Goal: Task Accomplishment & Management: Manage account settings

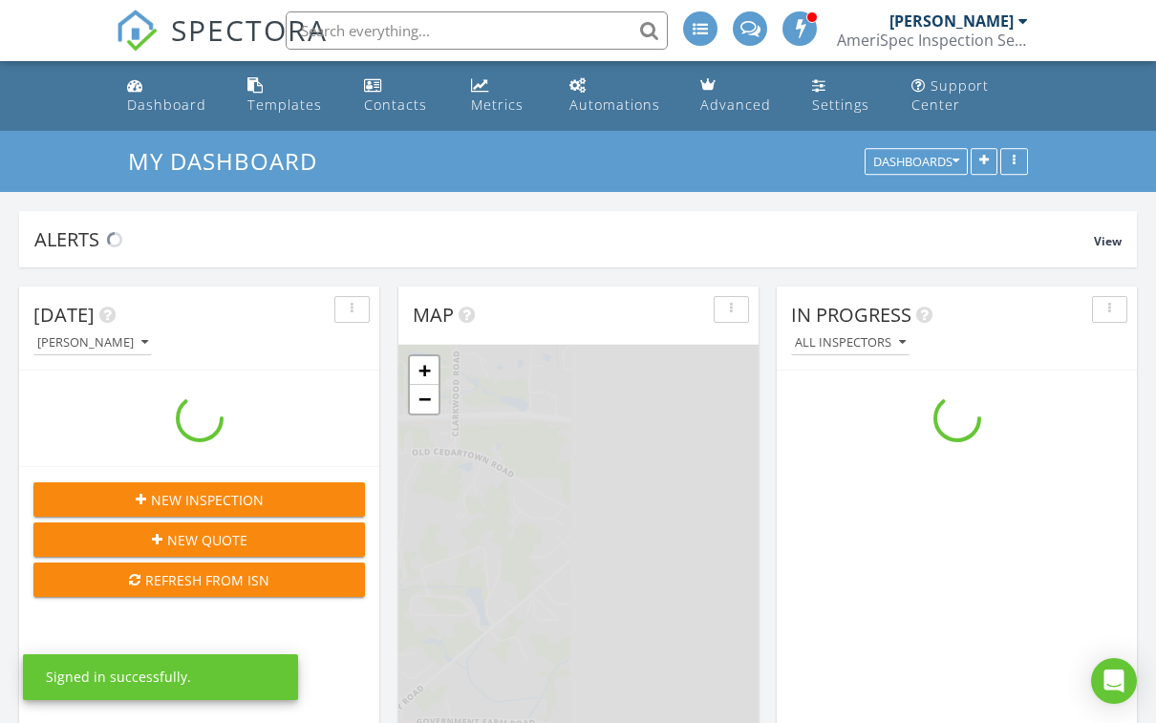
scroll to position [1739, 1157]
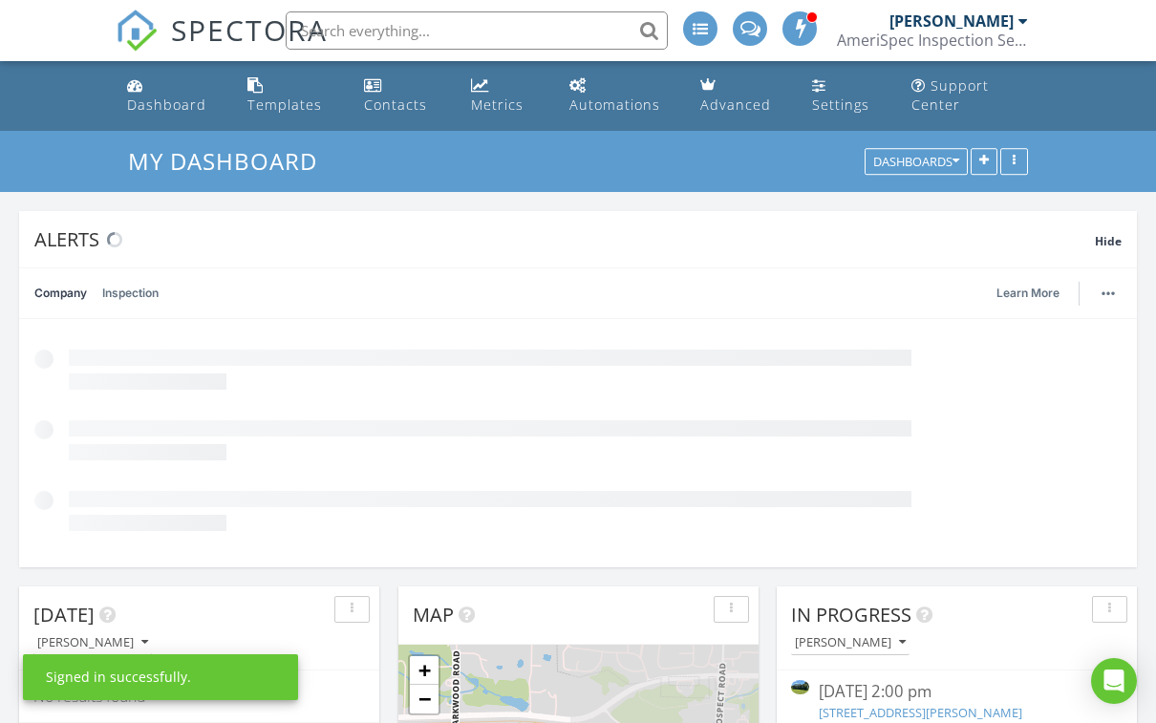
click at [986, 42] on div "AmeriSpec Inspection Services" at bounding box center [932, 40] width 191 height 19
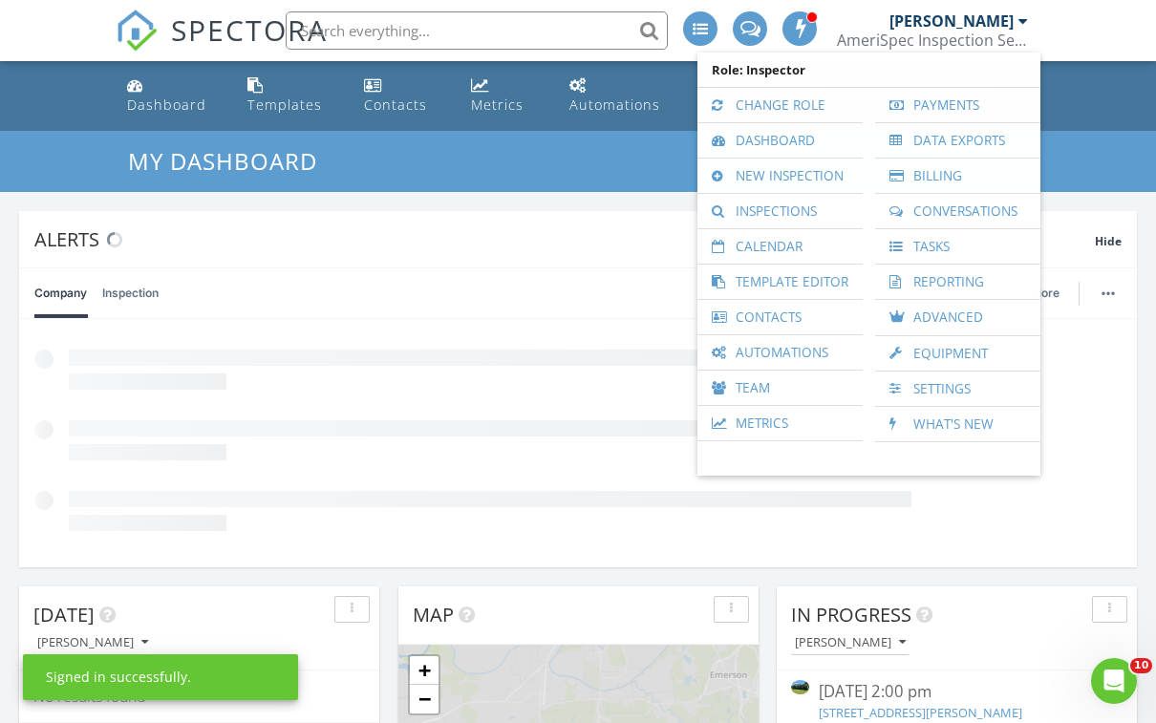
scroll to position [0, 0]
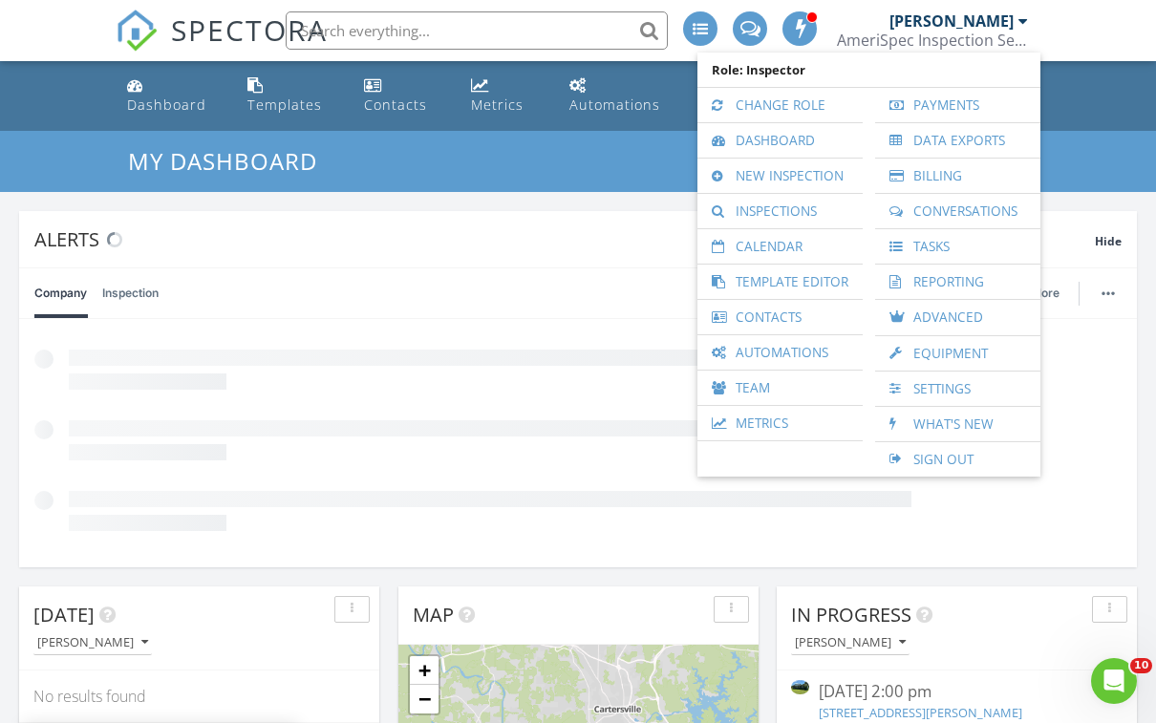
click at [815, 218] on link "Inspections" at bounding box center [780, 211] width 146 height 34
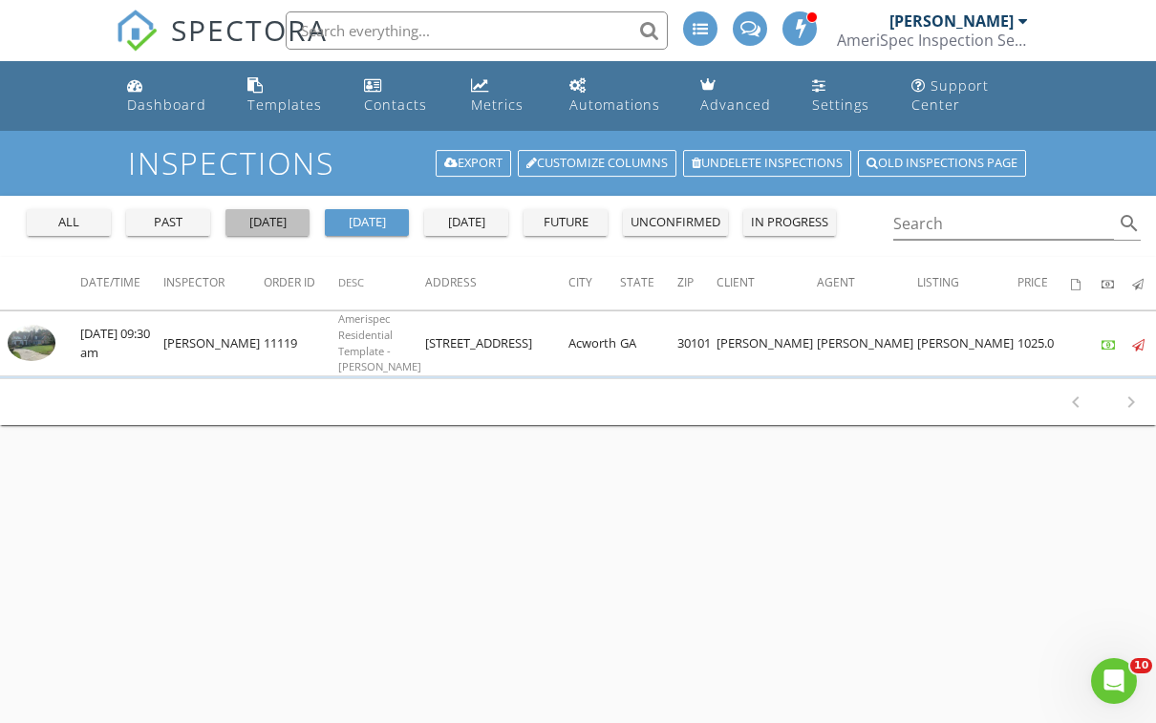
click at [294, 232] on button "yesterday" at bounding box center [267, 222] width 84 height 27
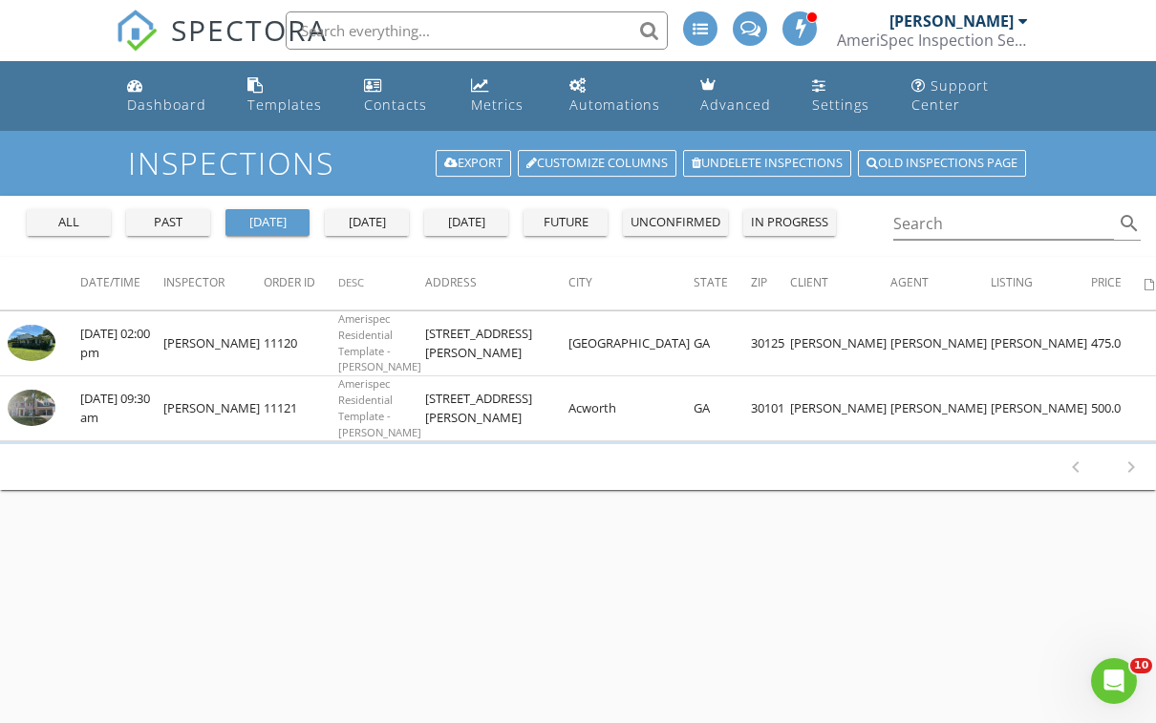
click at [44, 410] on img at bounding box center [32, 408] width 48 height 36
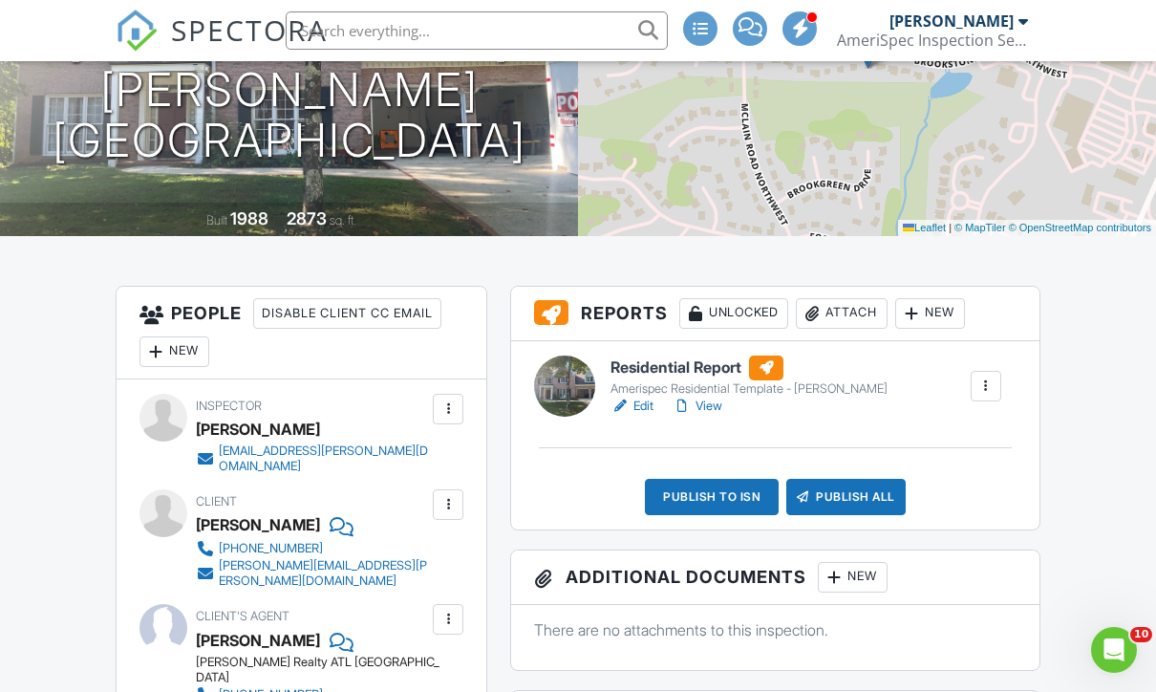
click at [734, 498] on div "Publish to ISN" at bounding box center [712, 497] width 134 height 36
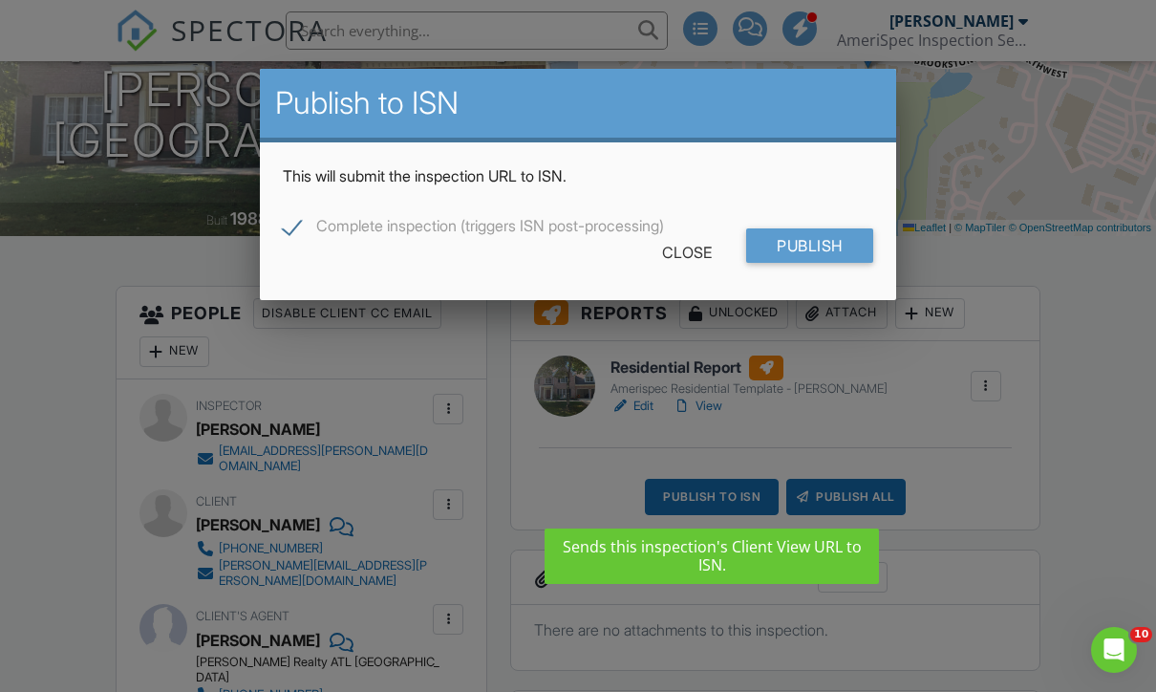
click at [831, 251] on input "Publish" at bounding box center [809, 245] width 127 height 34
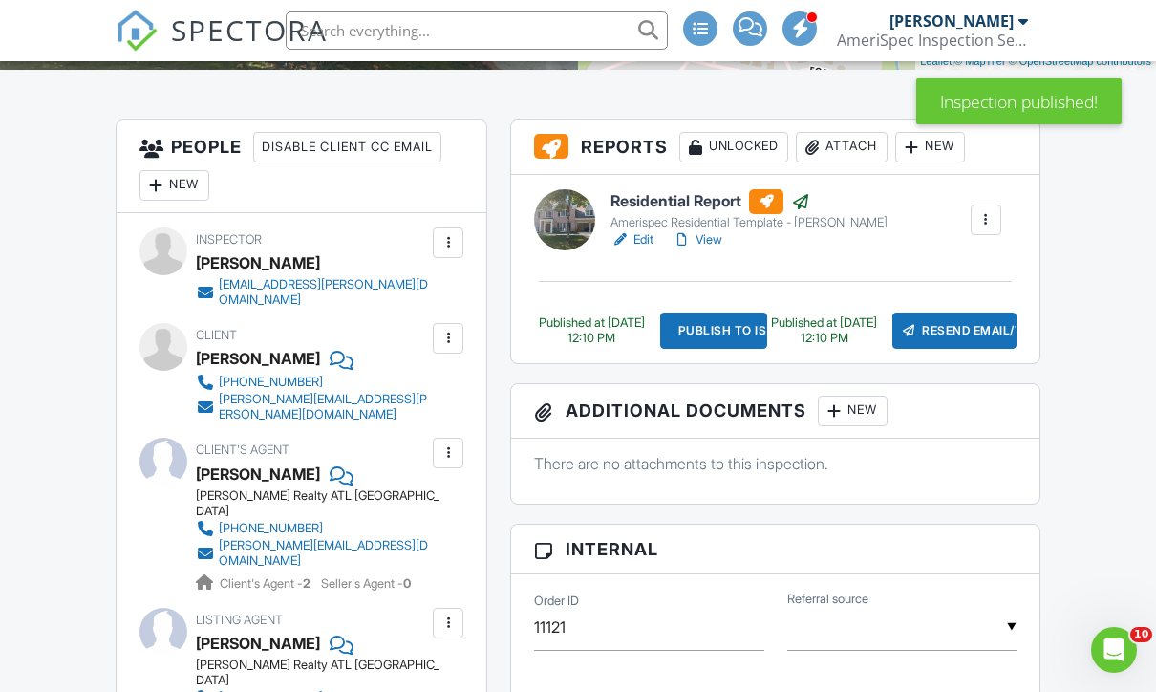
click at [969, 328] on div "Resend Email/Text" at bounding box center [954, 330] width 124 height 36
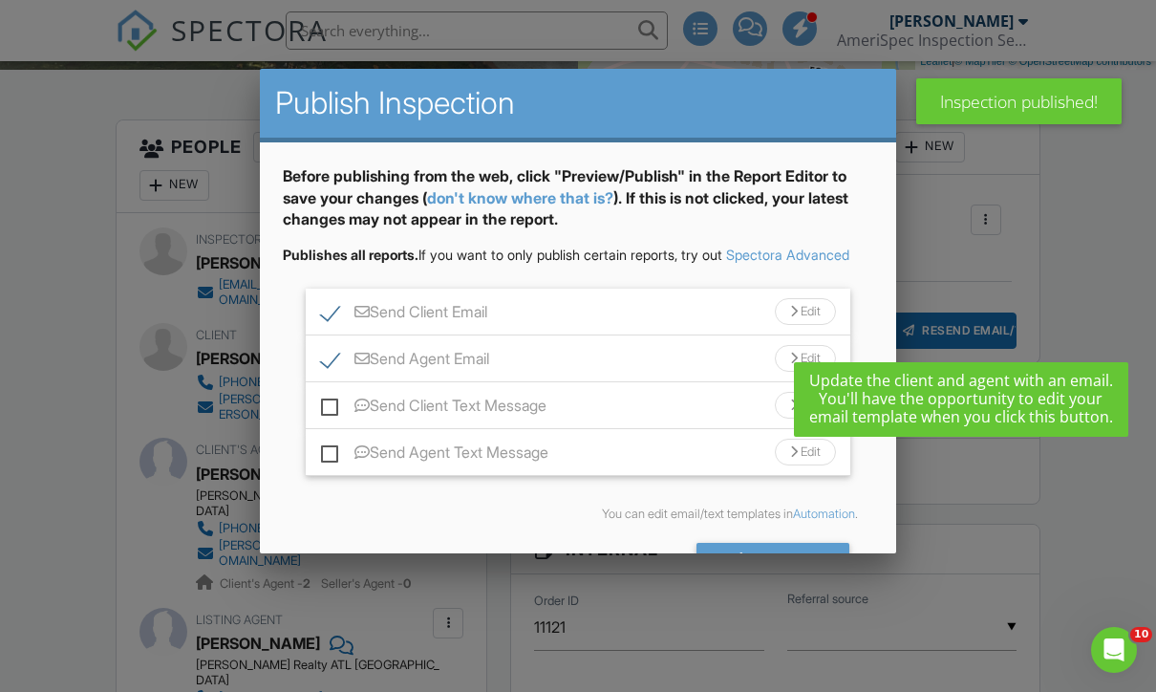
click at [337, 420] on label "Send Client Text Message" at bounding box center [433, 408] width 225 height 24
click at [333, 402] on input "Send Client Text Message" at bounding box center [327, 396] width 12 height 12
checkbox input "true"
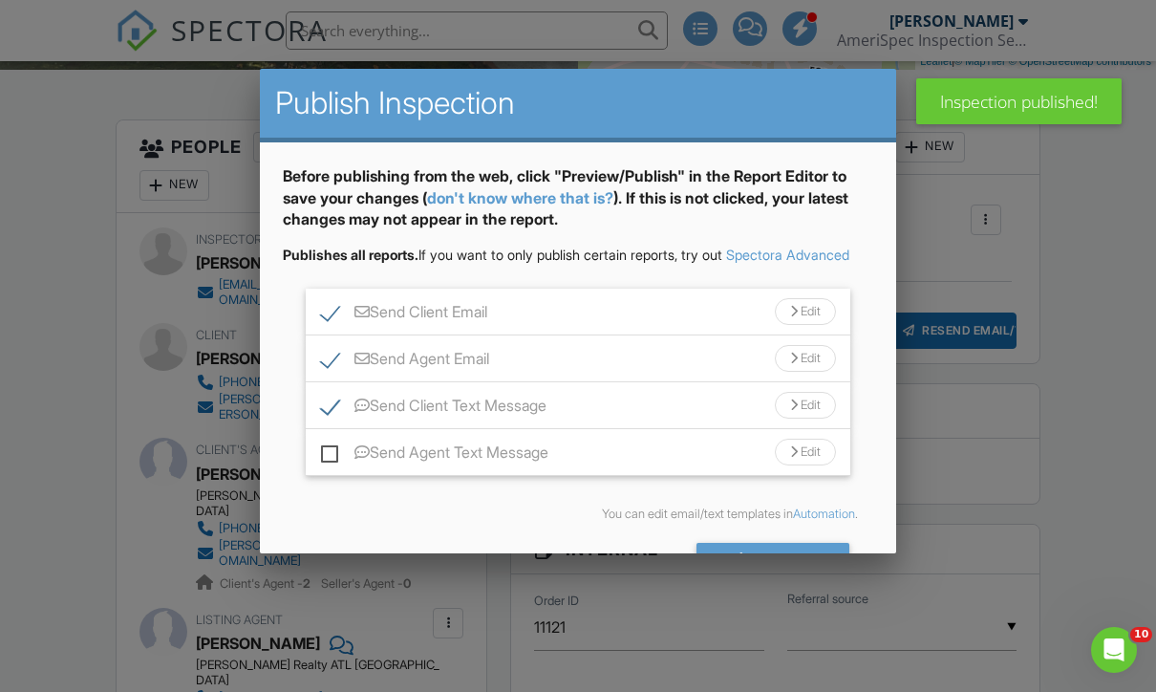
click at [334, 467] on label "Send Agent Text Message" at bounding box center [434, 455] width 227 height 24
click at [333, 449] on input "Send Agent Text Message" at bounding box center [327, 443] width 12 height 12
checkbox input "true"
click at [800, 577] on div "Send All" at bounding box center [772, 560] width 153 height 34
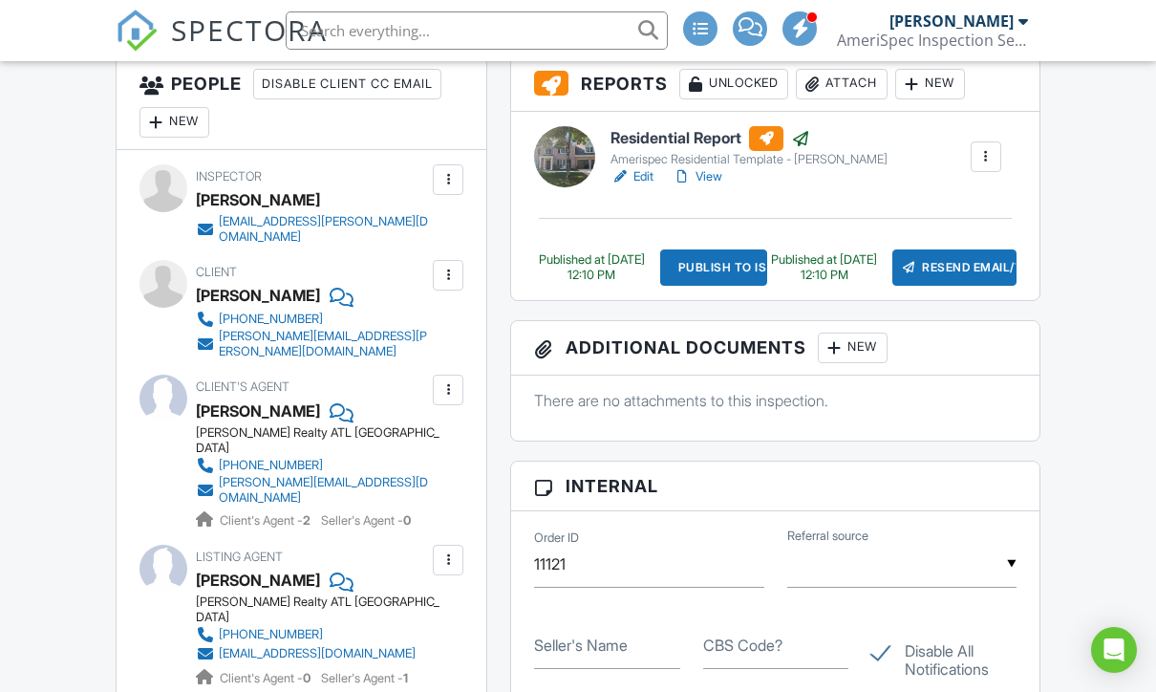
click at [949, 36] on div "AmeriSpec Inspection Services" at bounding box center [932, 40] width 191 height 19
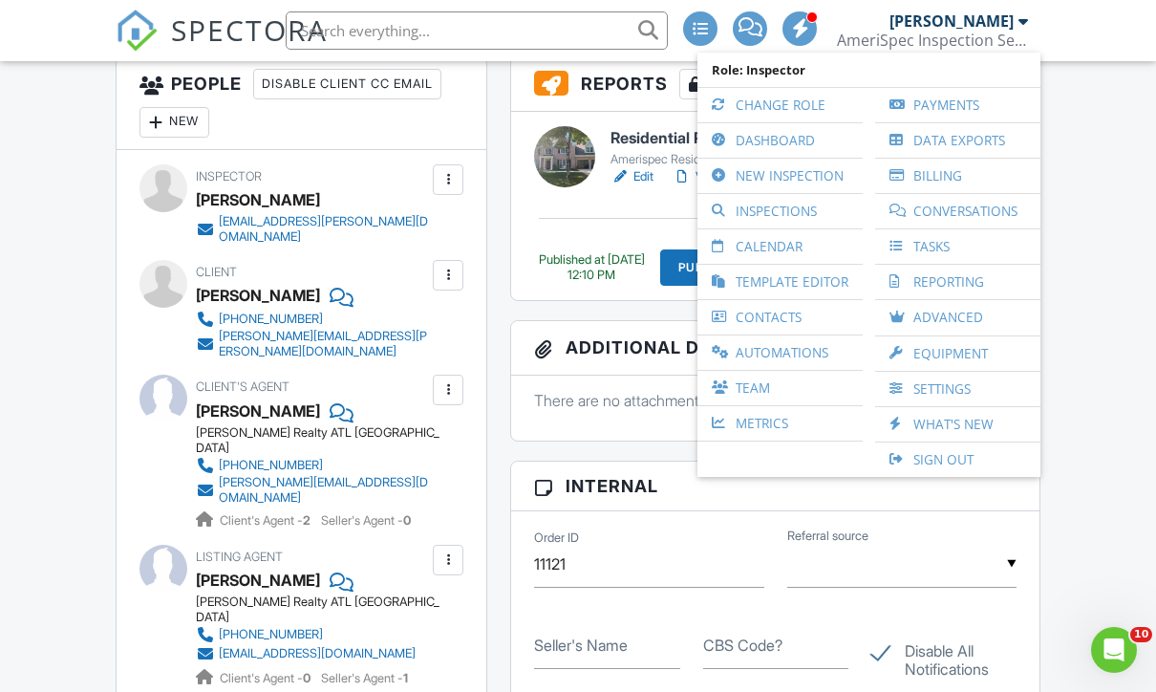
click at [799, 216] on link "Inspections" at bounding box center [780, 211] width 146 height 34
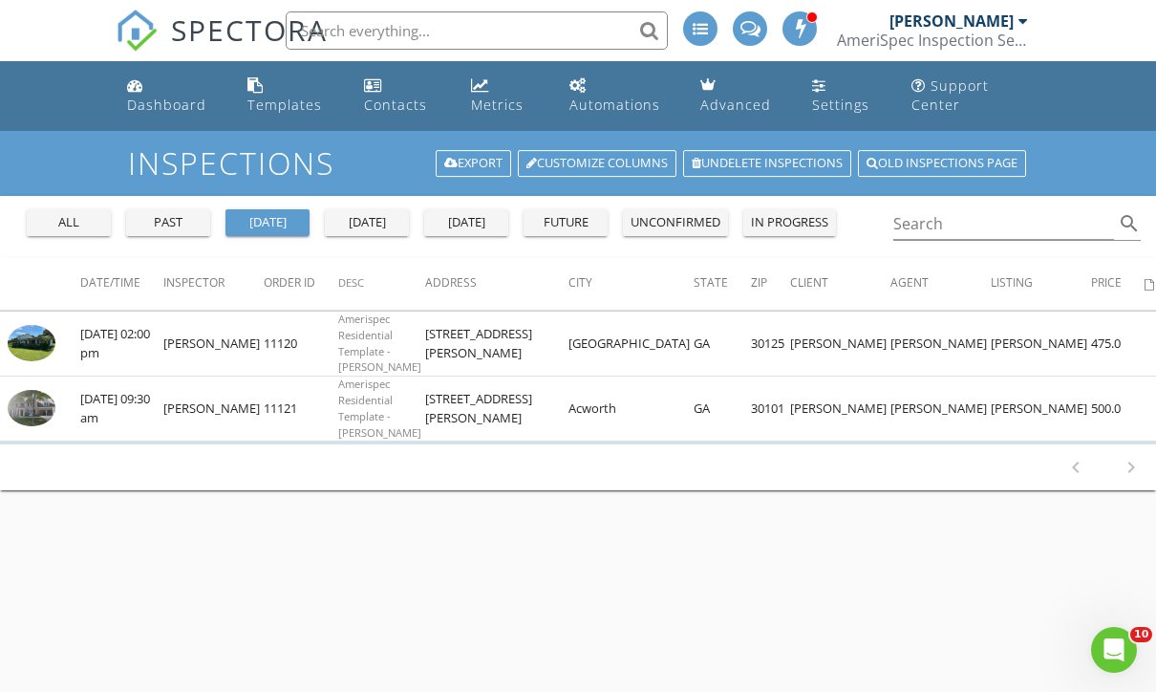
click at [50, 346] on img at bounding box center [32, 343] width 48 height 36
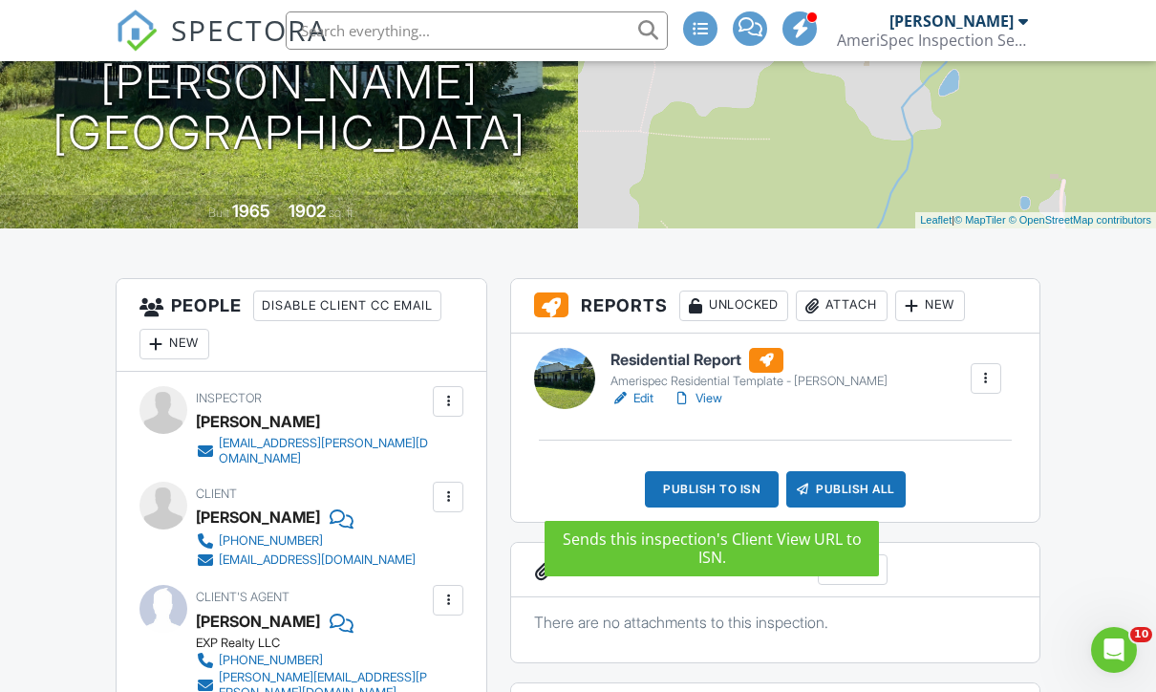
click at [729, 483] on div "Publish to ISN" at bounding box center [712, 489] width 134 height 36
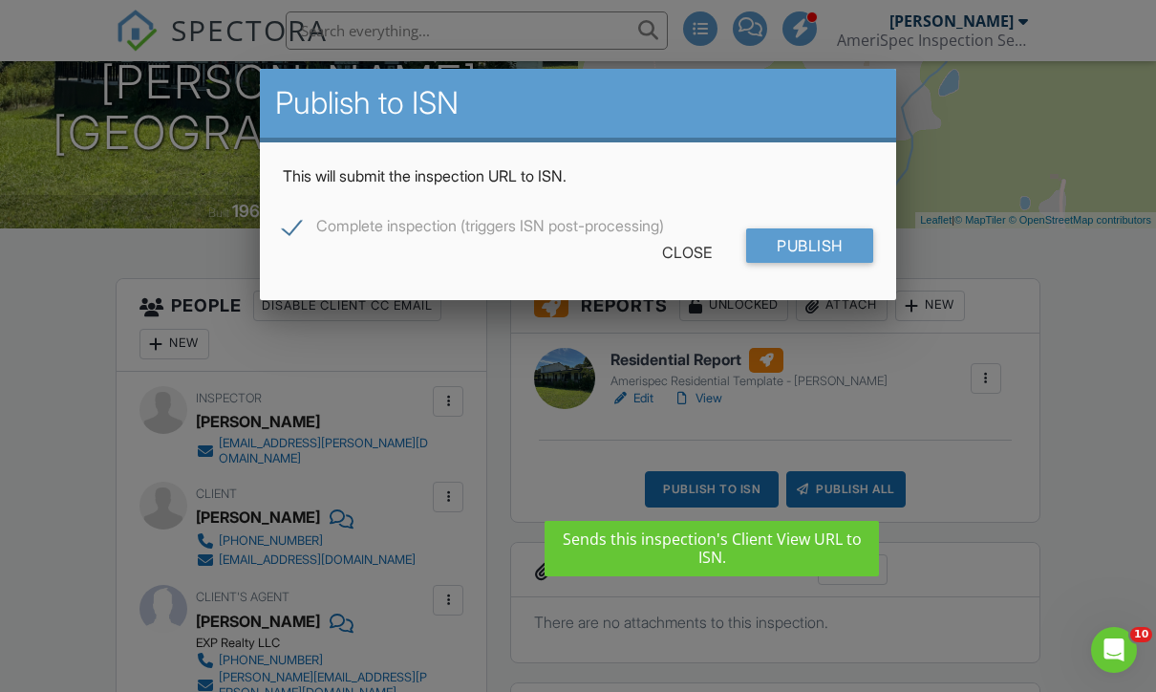
click at [798, 258] on input "Publish" at bounding box center [809, 245] width 127 height 34
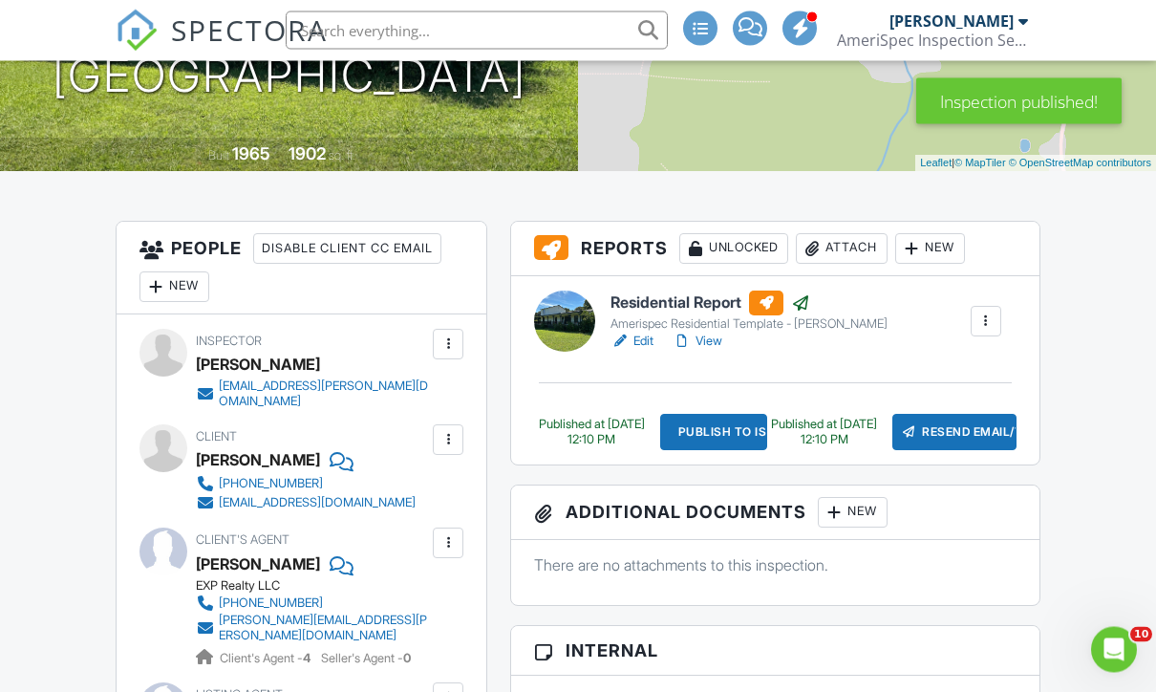
click at [955, 426] on div "Resend Email/Text" at bounding box center [954, 433] width 124 height 36
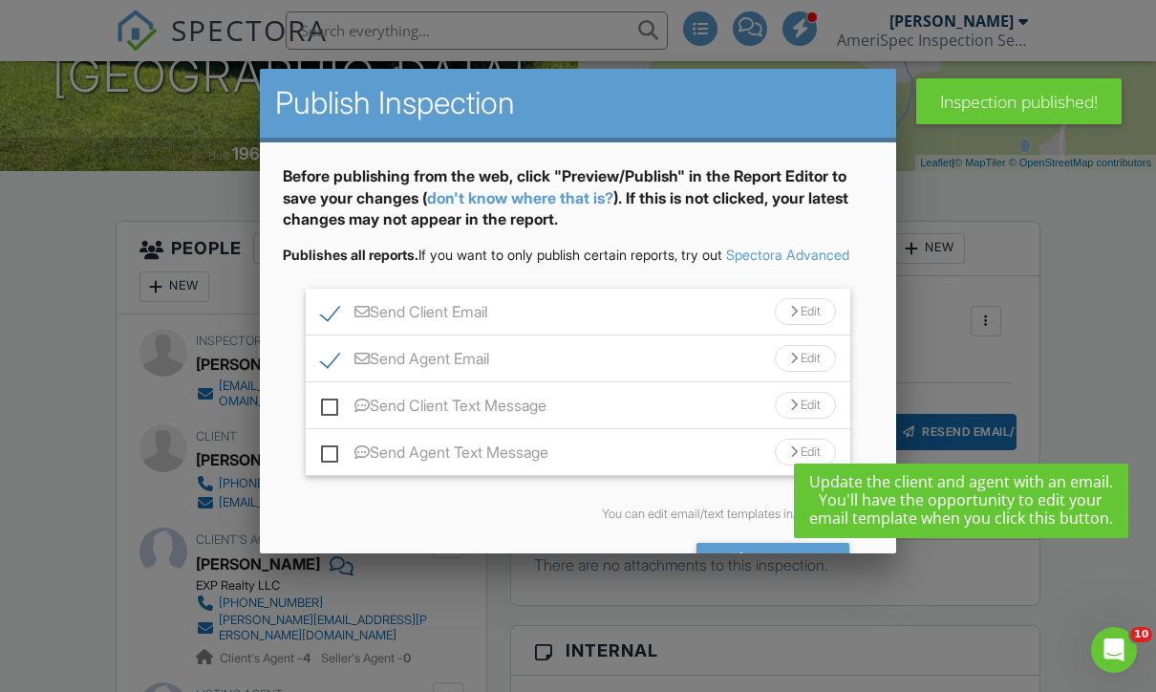
click at [343, 420] on label "Send Client Text Message" at bounding box center [433, 408] width 225 height 24
click at [333, 402] on input "Send Client Text Message" at bounding box center [327, 396] width 12 height 12
checkbox input "true"
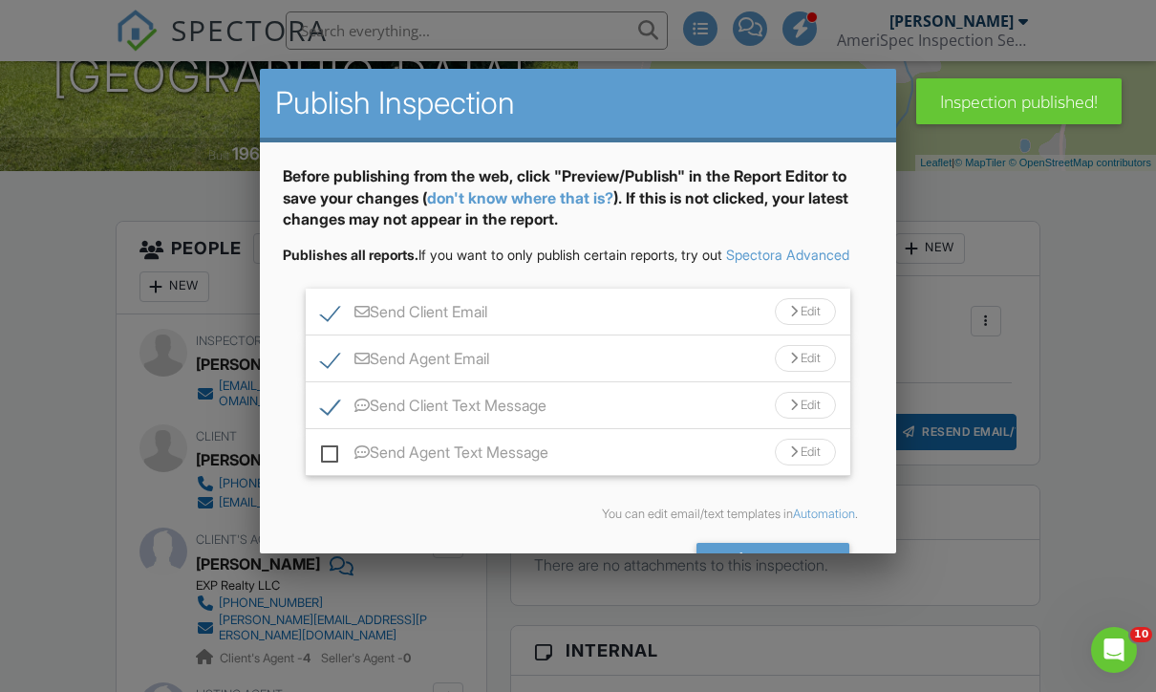
click at [338, 467] on label "Send Agent Text Message" at bounding box center [434, 455] width 227 height 24
click at [333, 449] on input "Send Agent Text Message" at bounding box center [327, 443] width 12 height 12
checkbox input "true"
click at [795, 577] on div "Send All" at bounding box center [772, 560] width 153 height 34
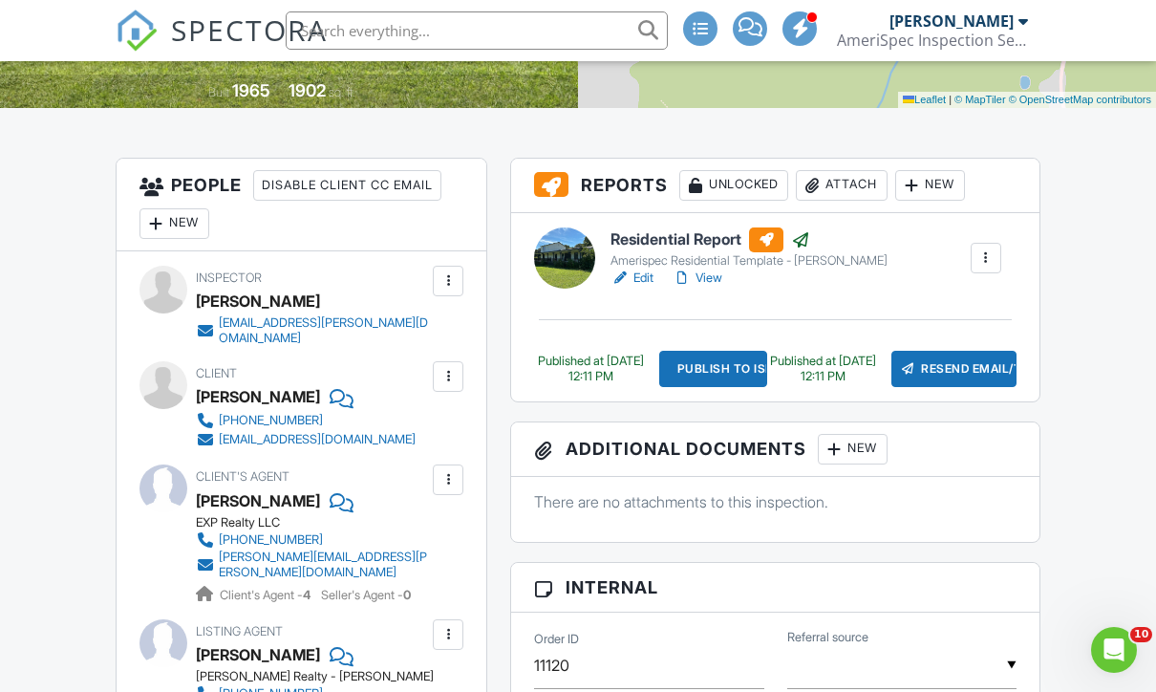
click at [995, 38] on div "AmeriSpec Inspection Services" at bounding box center [932, 40] width 191 height 19
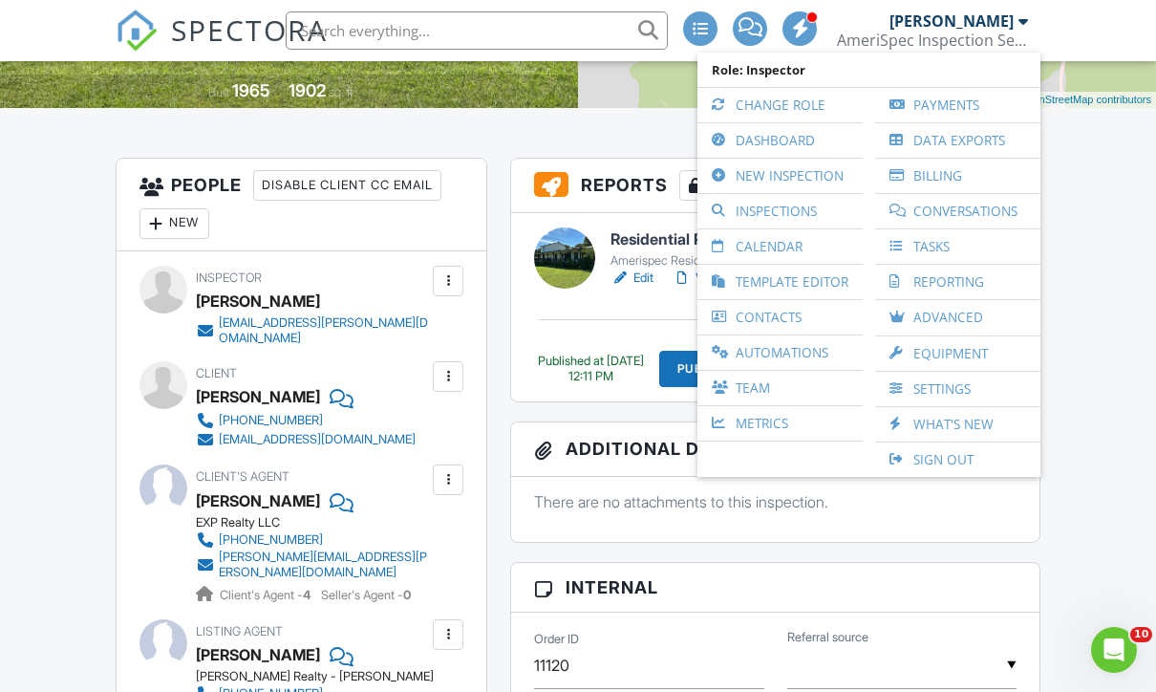
click at [807, 216] on link "Inspections" at bounding box center [780, 211] width 146 height 34
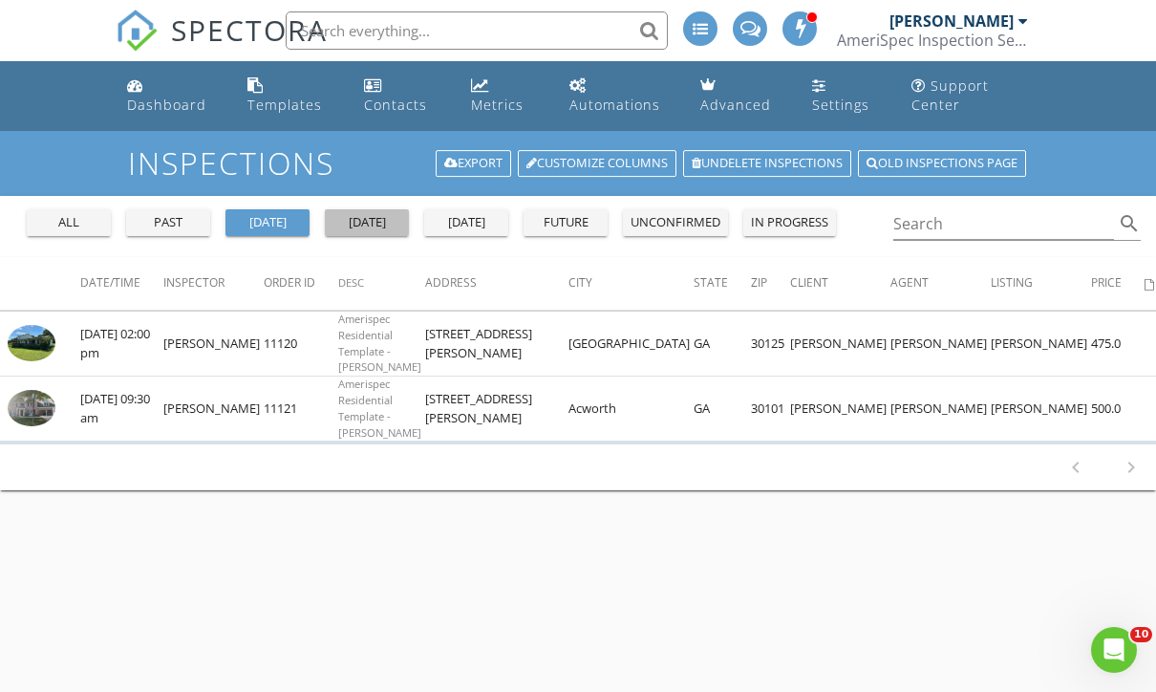
click at [392, 227] on div "[DATE]" at bounding box center [366, 222] width 69 height 19
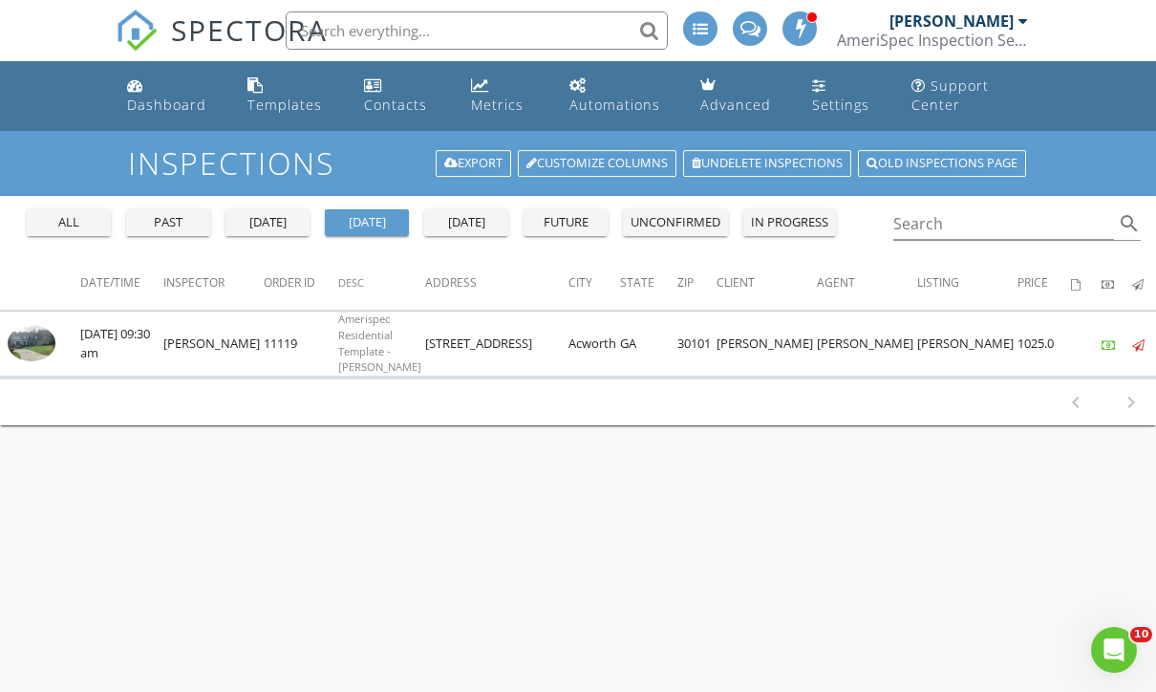
click at [51, 348] on img at bounding box center [32, 343] width 48 height 36
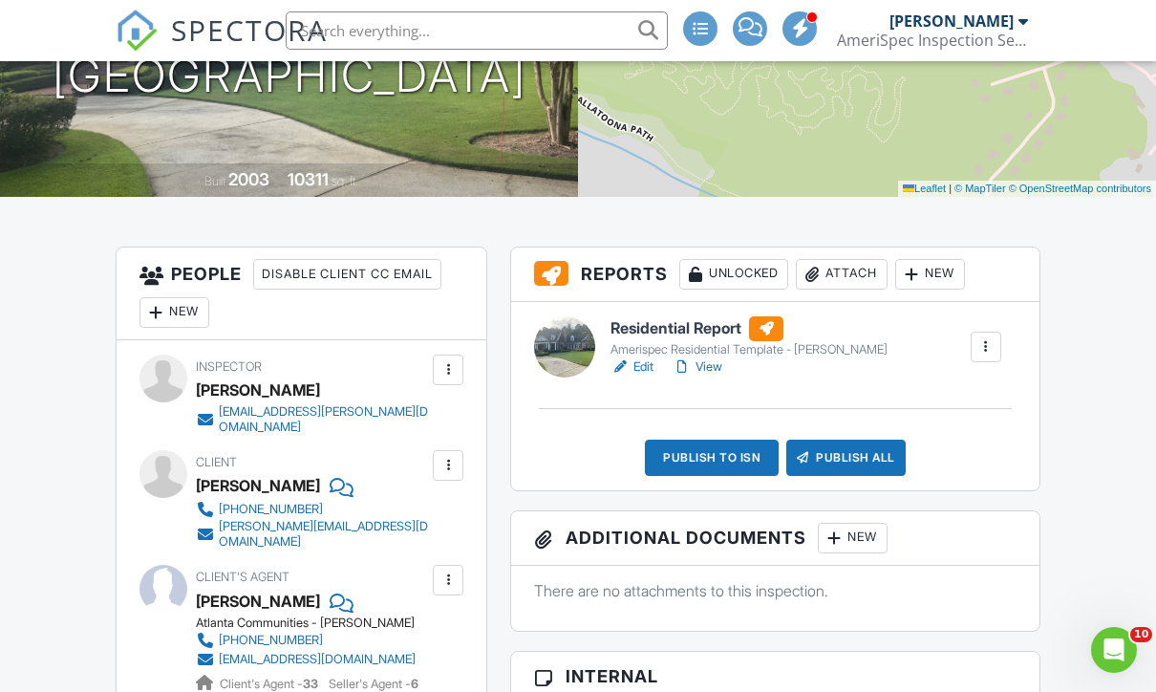
scroll to position [344, 0]
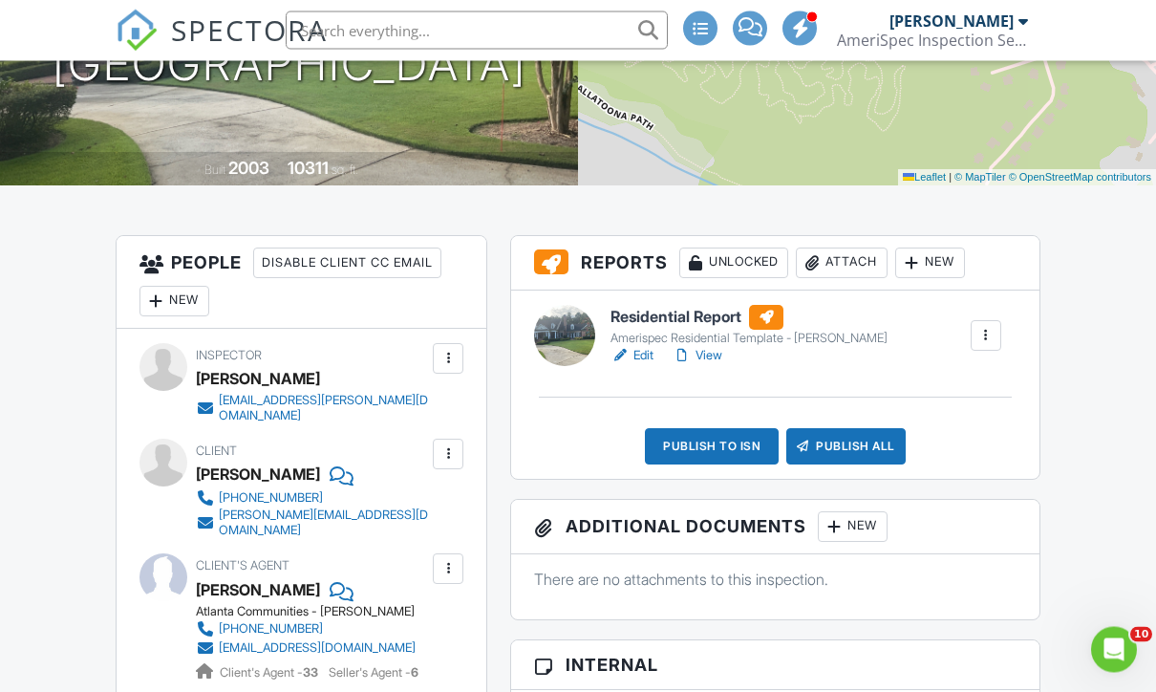
click at [190, 301] on div "New" at bounding box center [174, 302] width 70 height 31
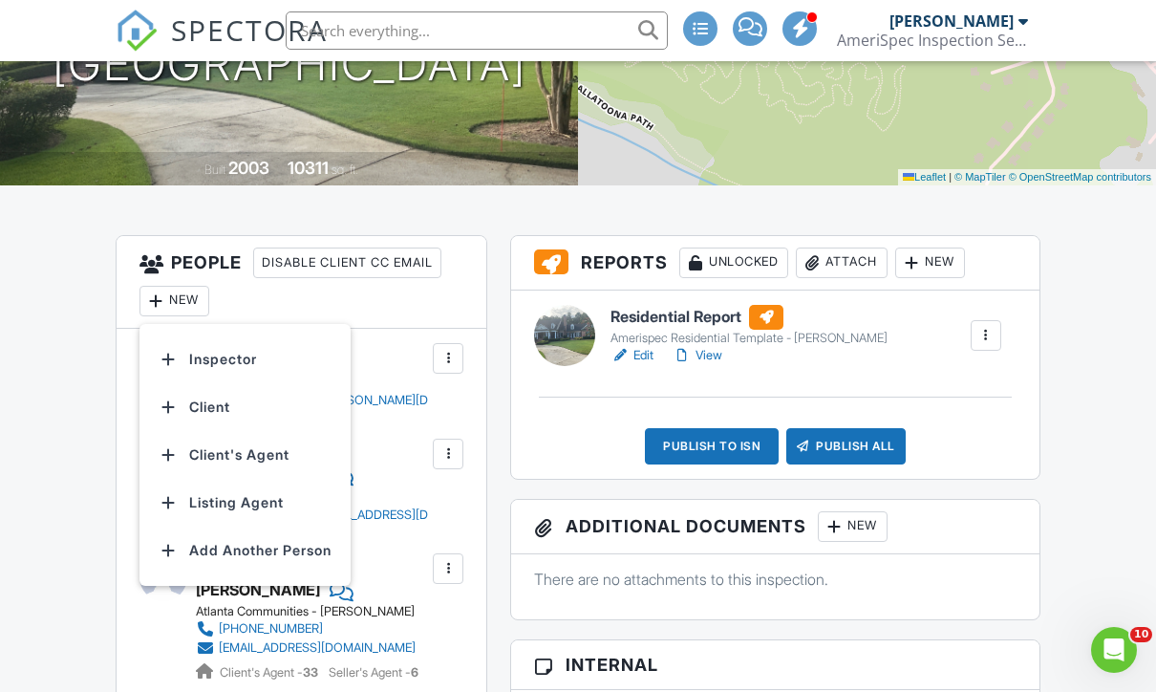
click at [248, 369] on li "Inspector" at bounding box center [245, 359] width 188 height 48
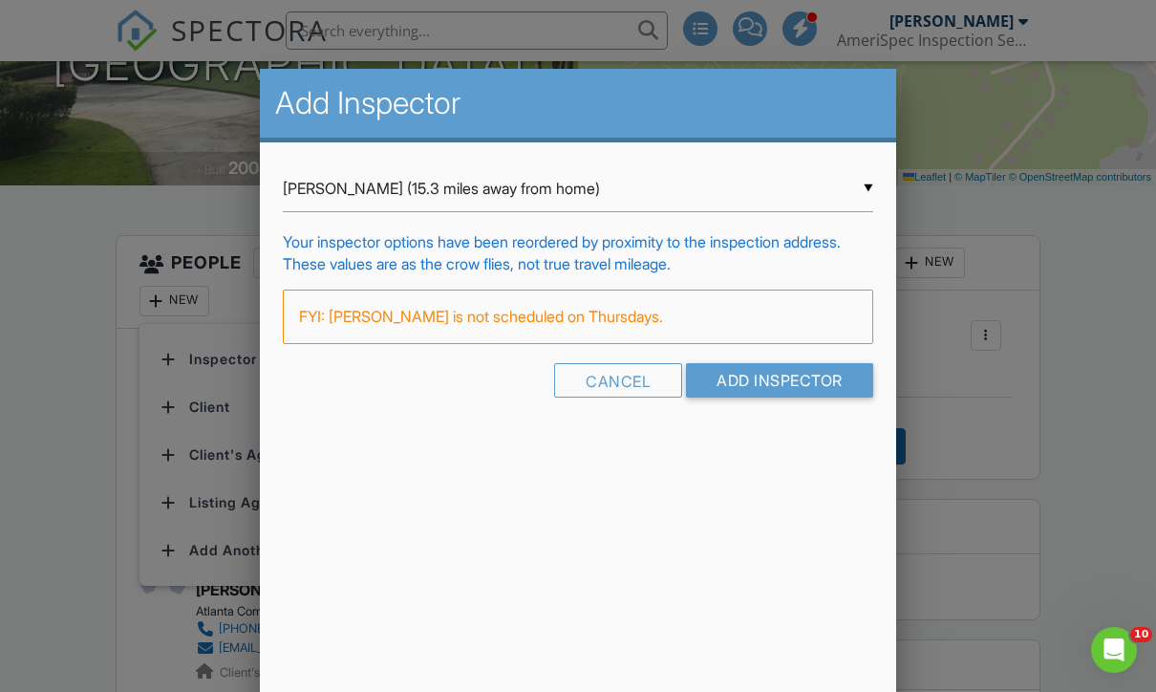
click at [845, 195] on input "Casey Brinkley (15.3 miles away from home)" at bounding box center [578, 188] width 590 height 47
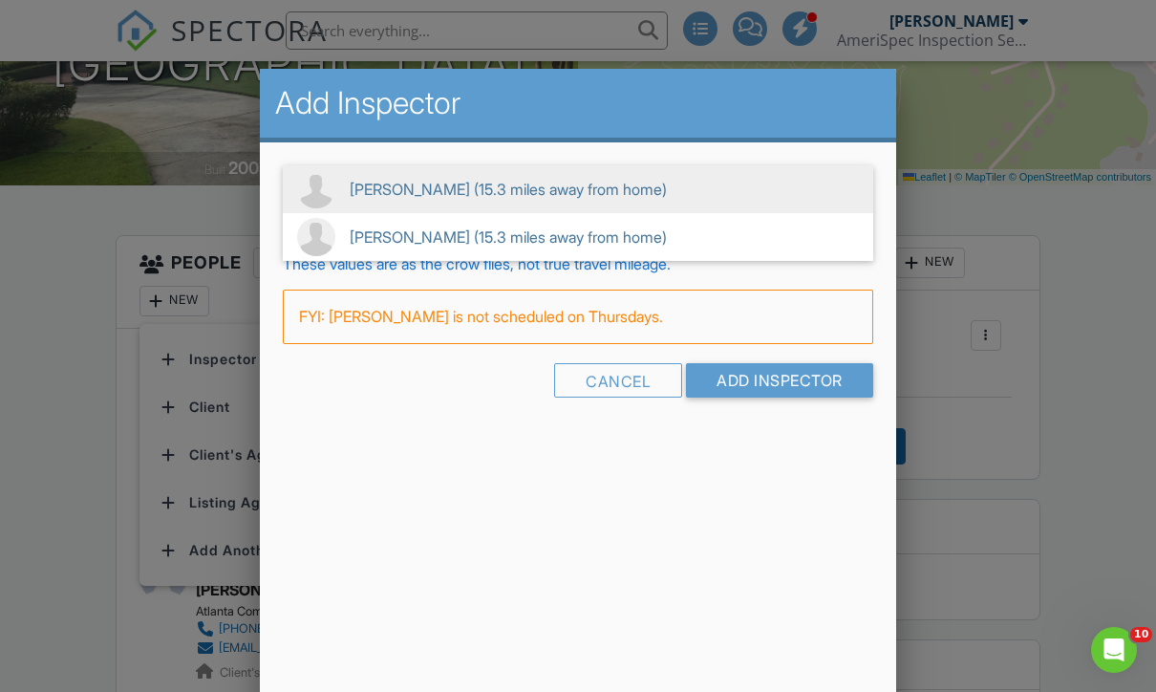
click at [553, 242] on span "Tyler Arnold (15.3 miles away from home)" at bounding box center [578, 237] width 590 height 48
type input "Tyler Arnold (15.3 miles away from home)"
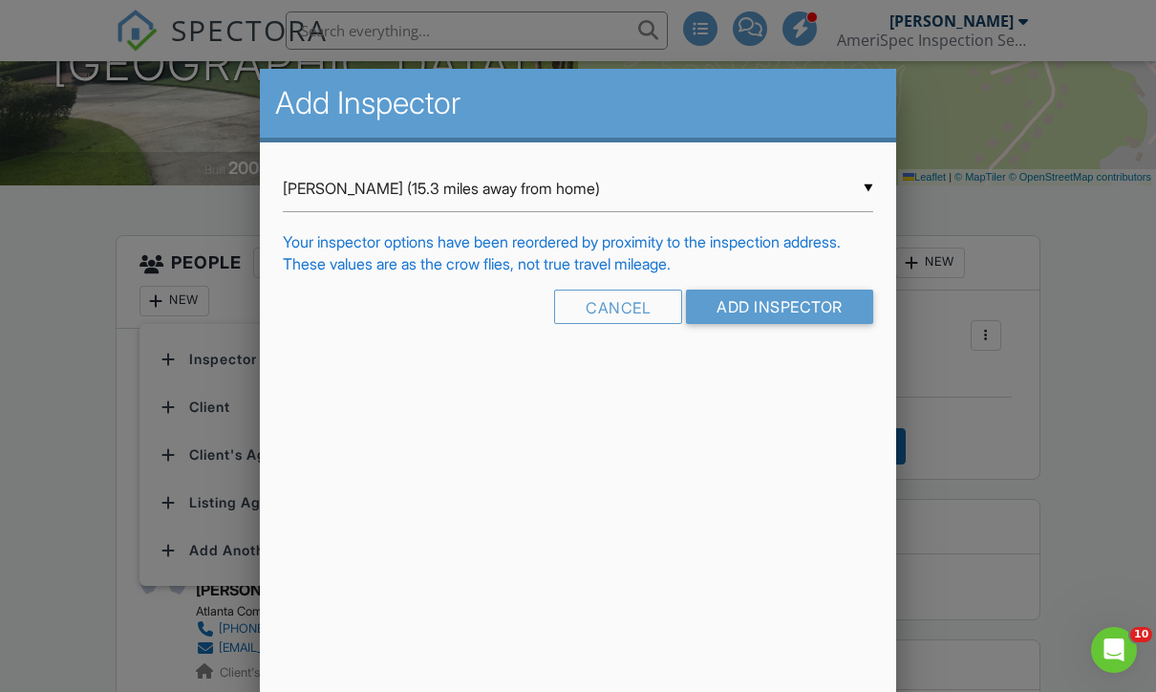
click at [804, 324] on input "Add Inspector" at bounding box center [779, 306] width 187 height 34
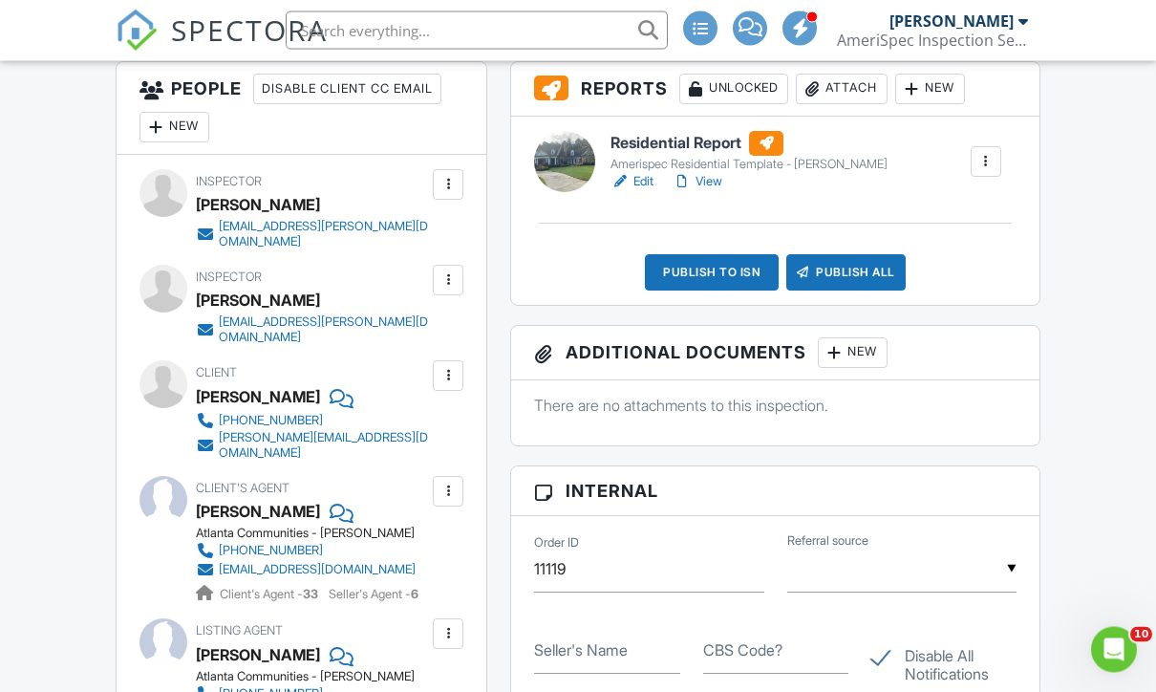
scroll to position [519, 0]
